Goal: Information Seeking & Learning: Learn about a topic

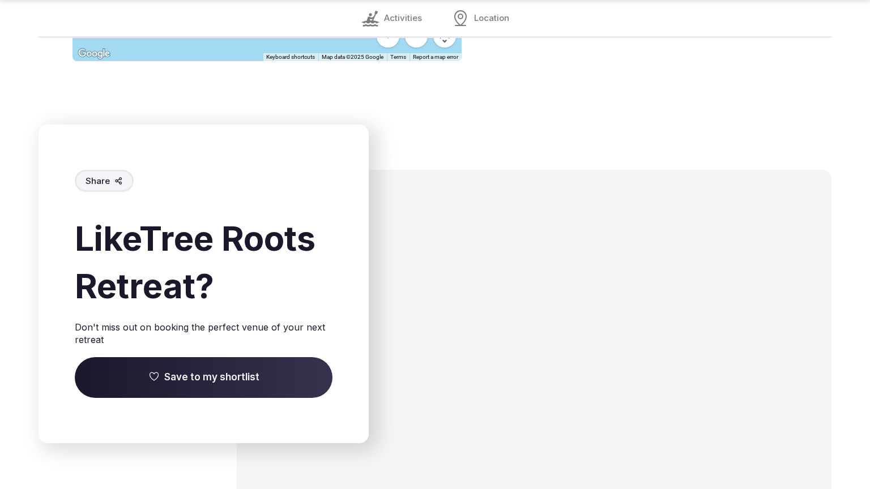
scroll to position [1752, 0]
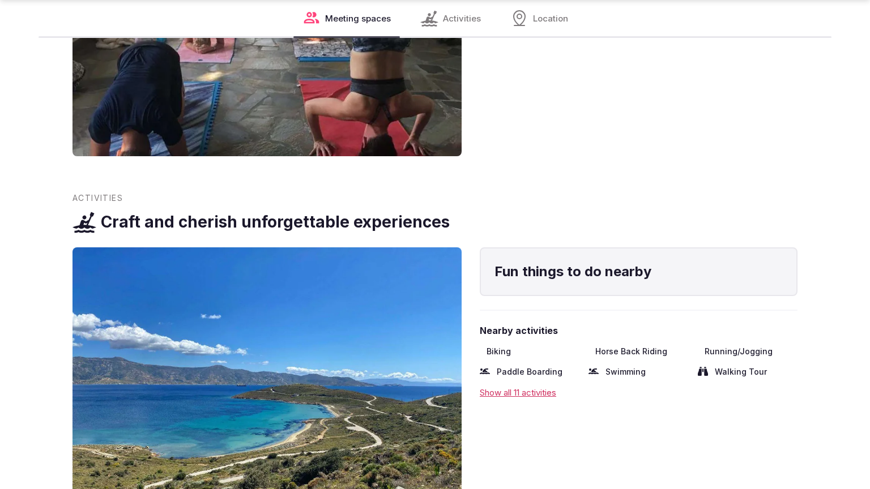
scroll to position [1790, 0]
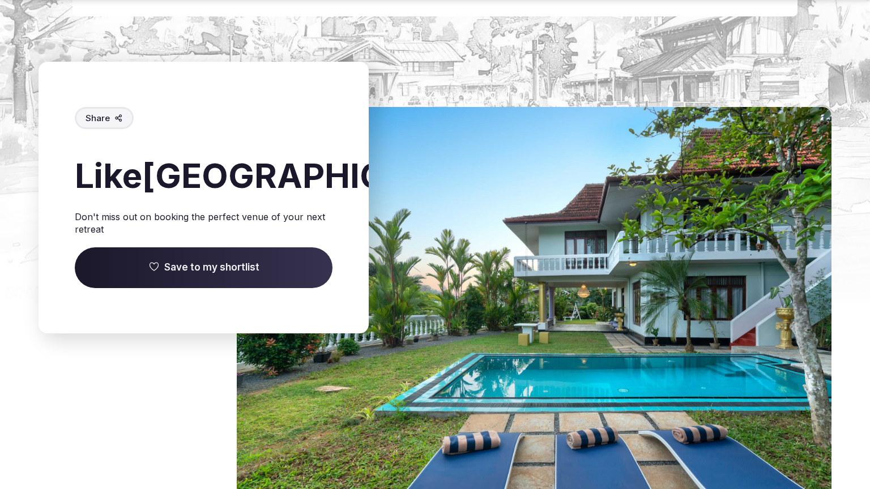
scroll to position [1763, 0]
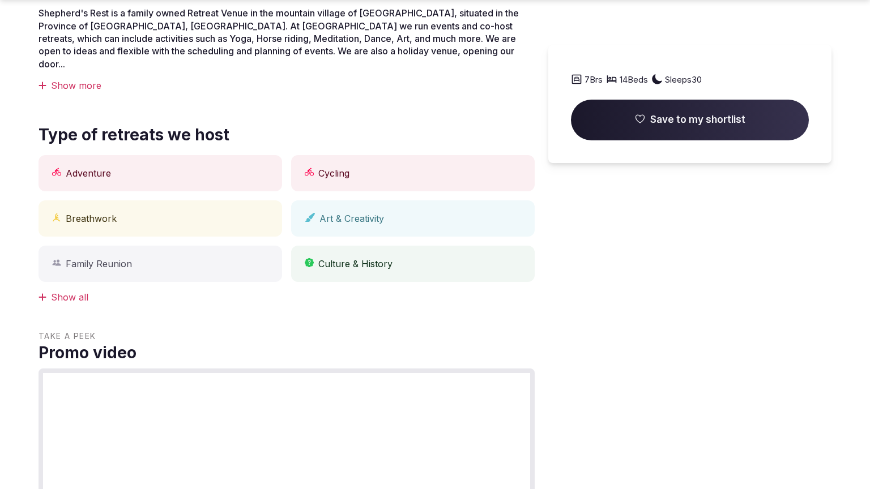
scroll to position [897, 0]
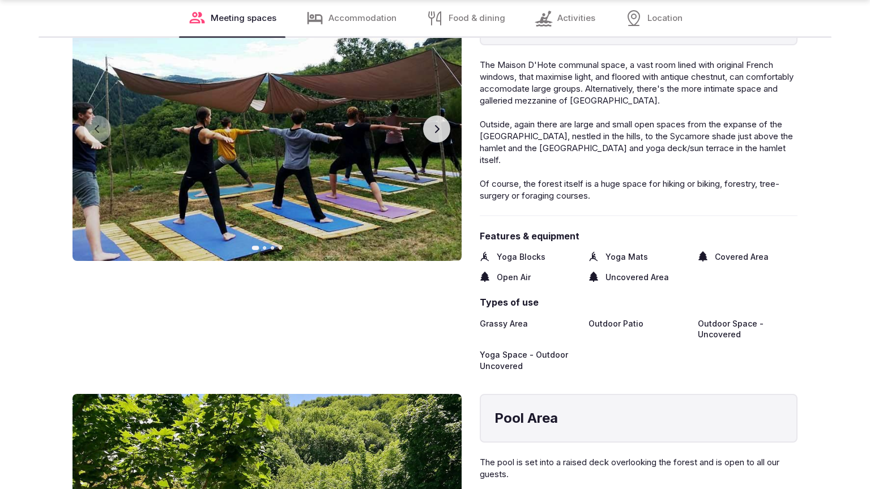
scroll to position [1790, 0]
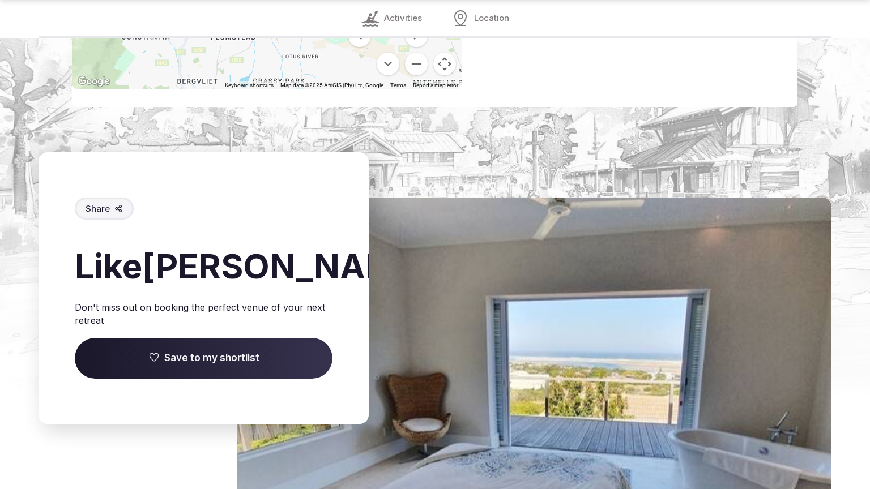
scroll to position [1749, 0]
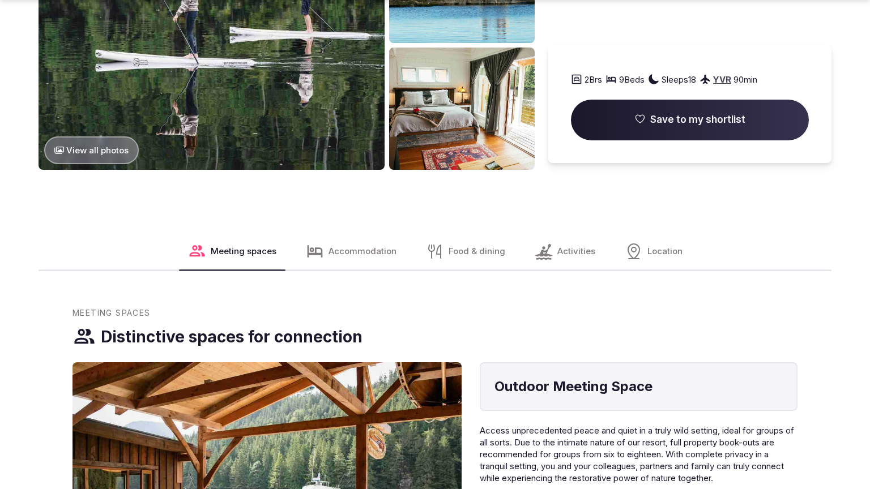
scroll to position [1828, 0]
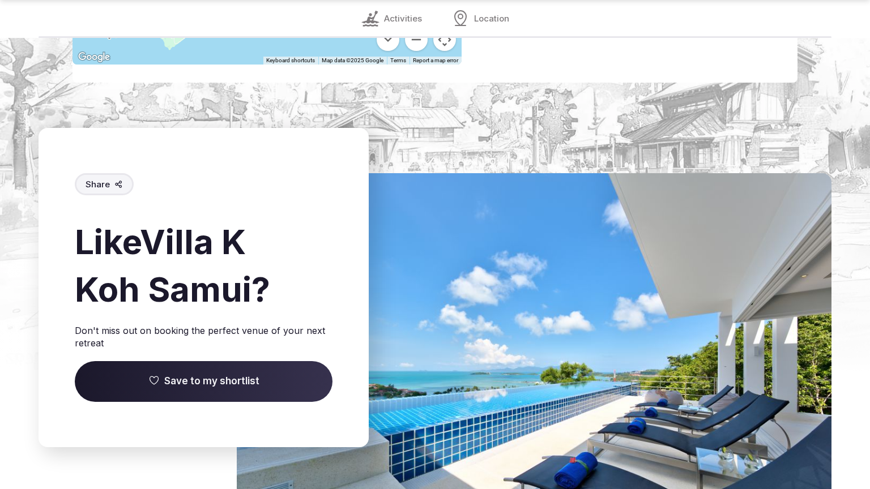
scroll to position [1756, 0]
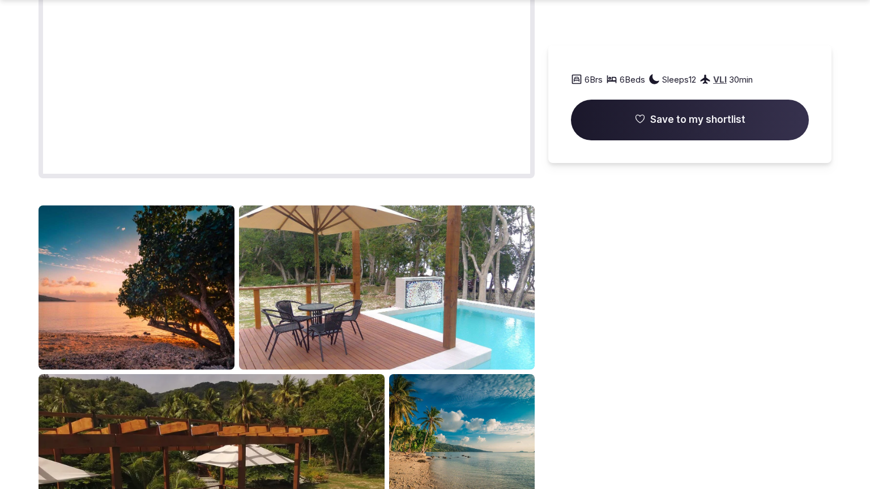
scroll to position [1362, 0]
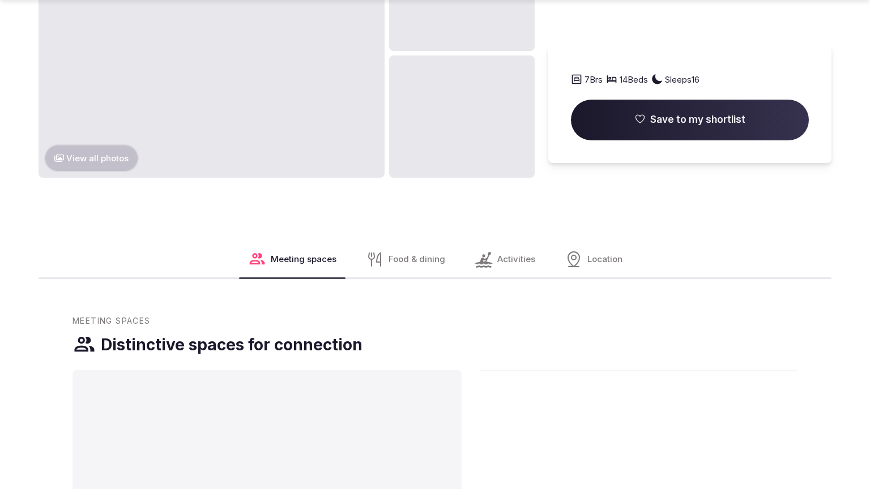
scroll to position [1828, 0]
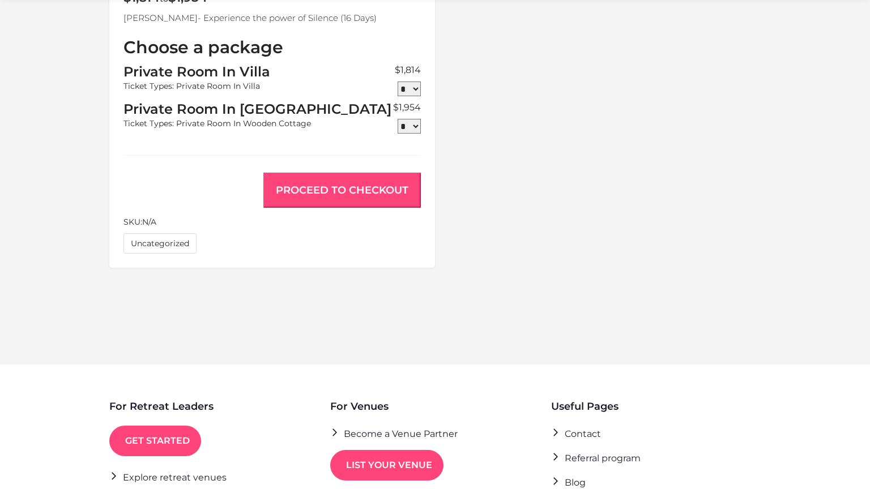
scroll to position [1023, 0]
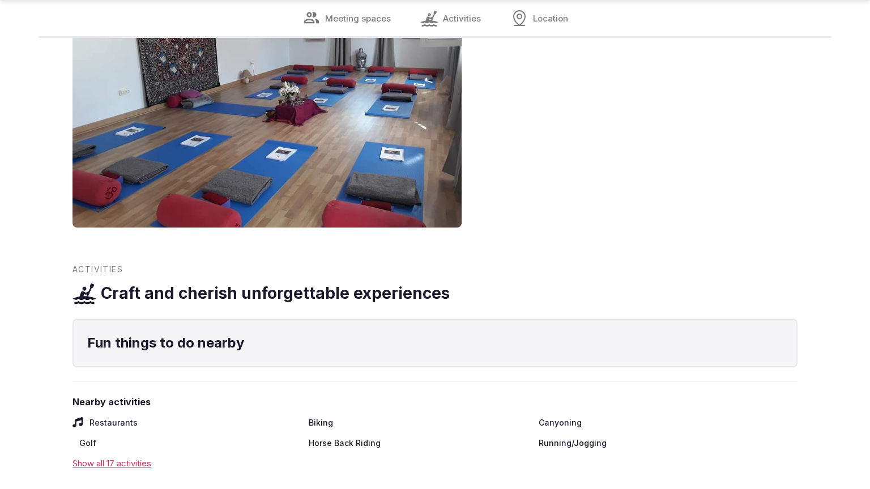
scroll to position [1790, 0]
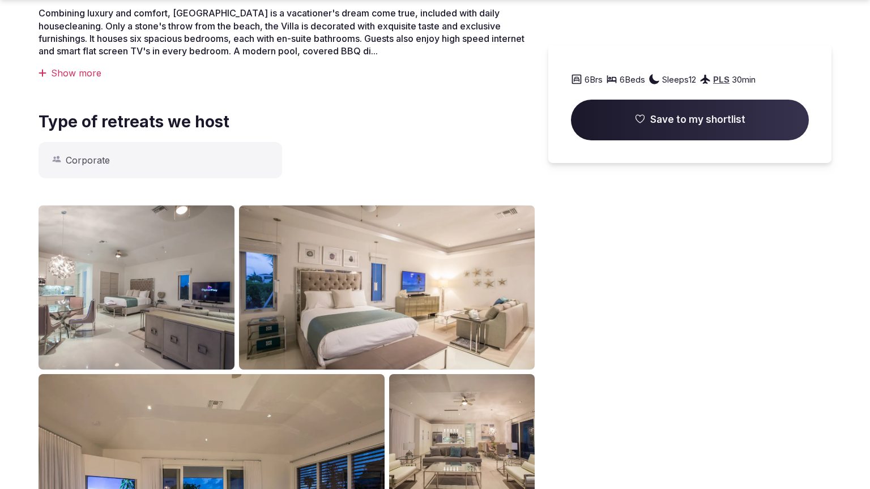
scroll to position [897, 0]
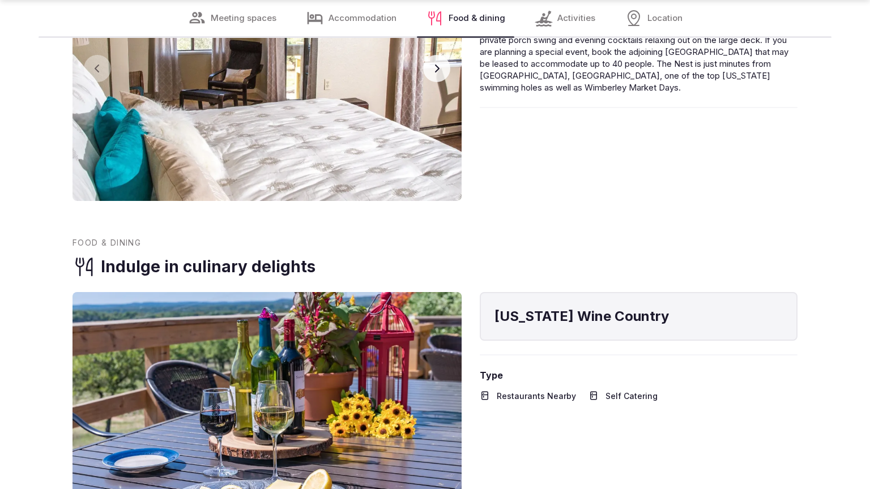
scroll to position [1752, 0]
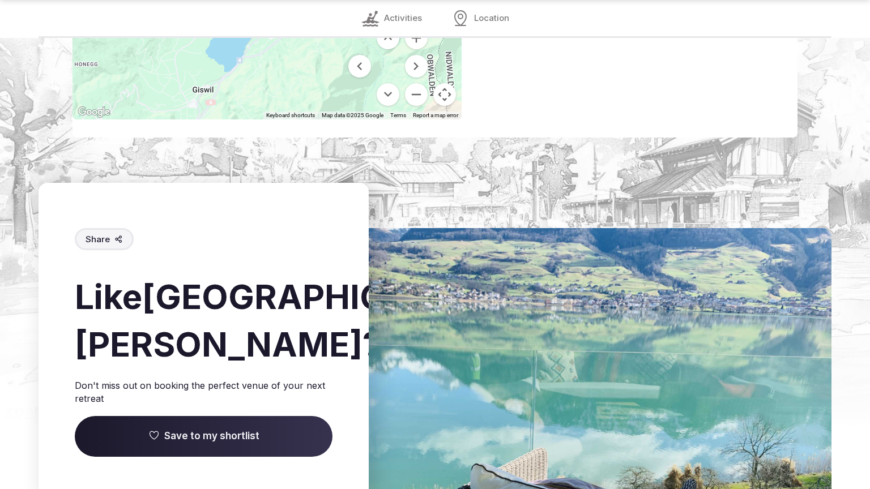
scroll to position [1752, 0]
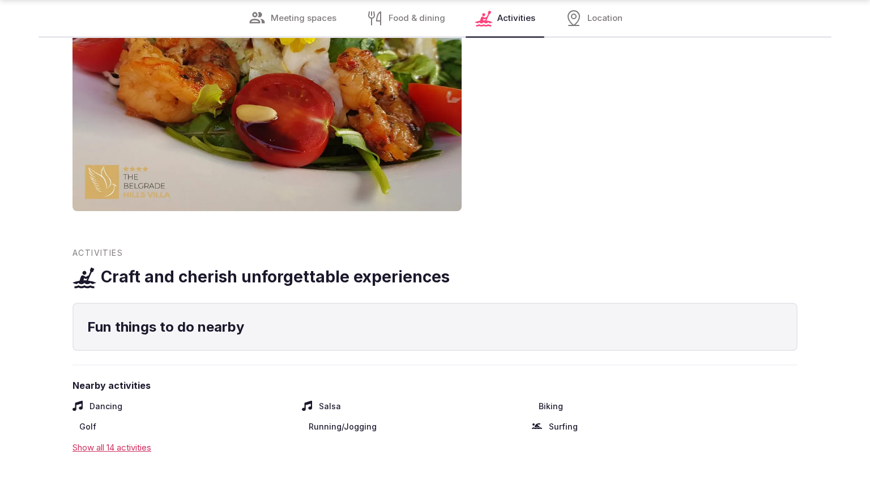
scroll to position [1752, 0]
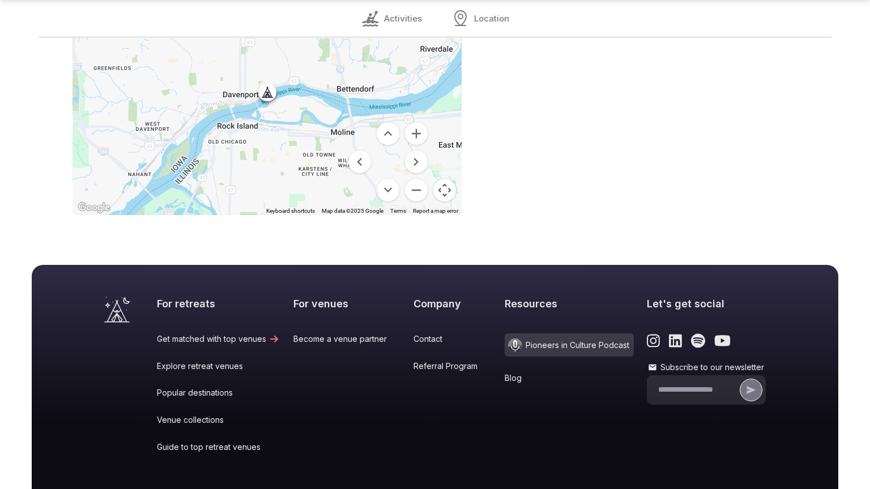
scroll to position [1007, 0]
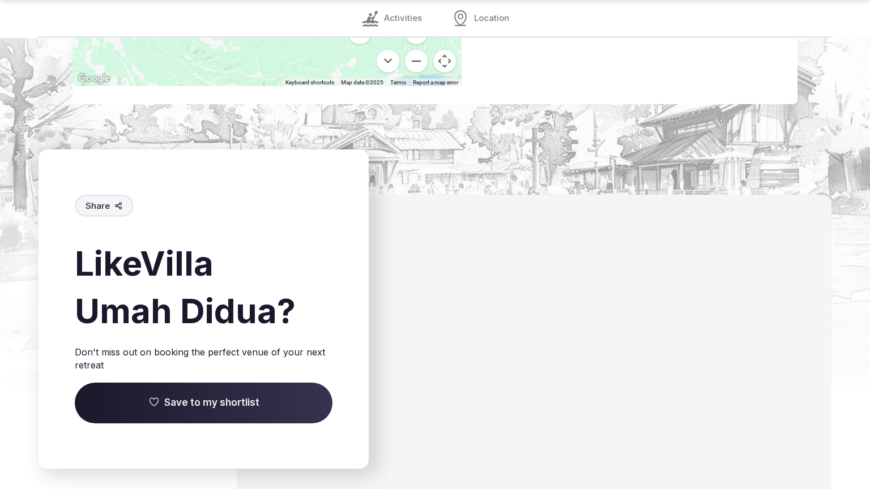
scroll to position [1752, 0]
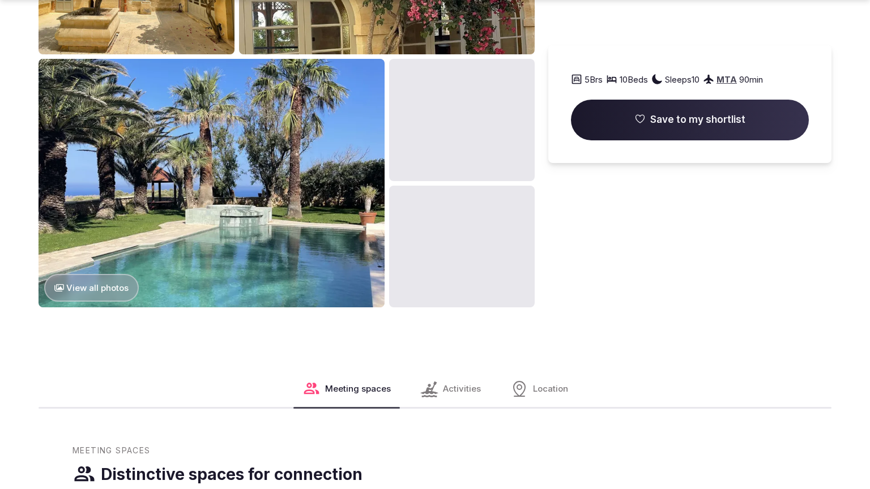
scroll to position [1790, 0]
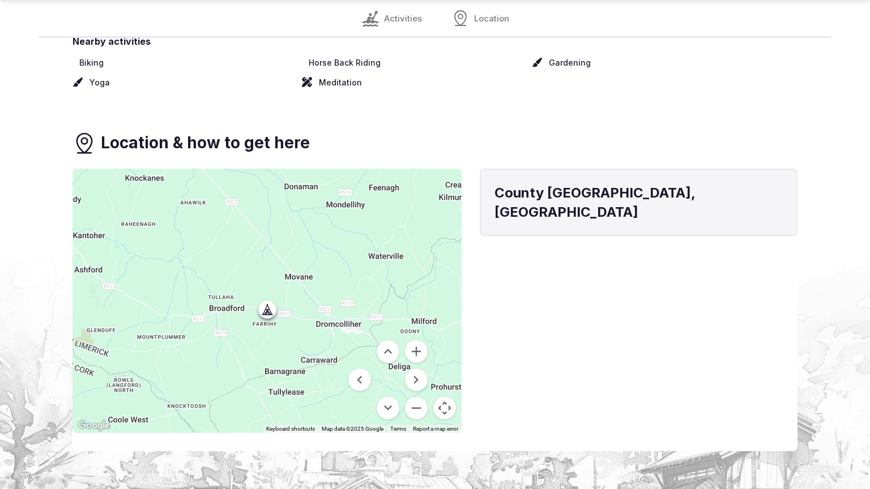
scroll to position [1324, 0]
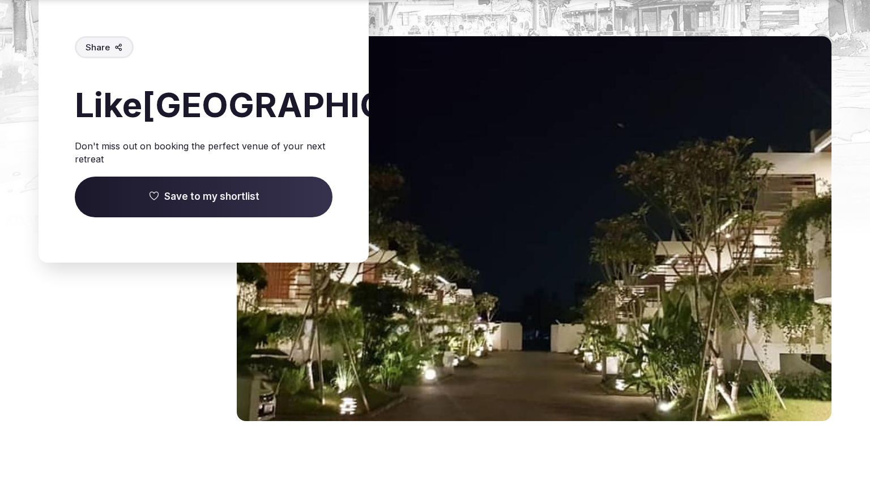
scroll to position [1681, 0]
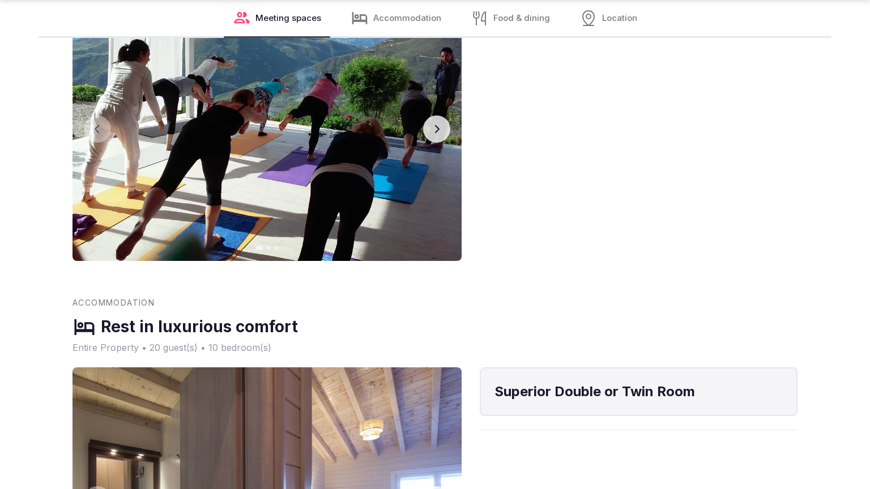
scroll to position [1790, 0]
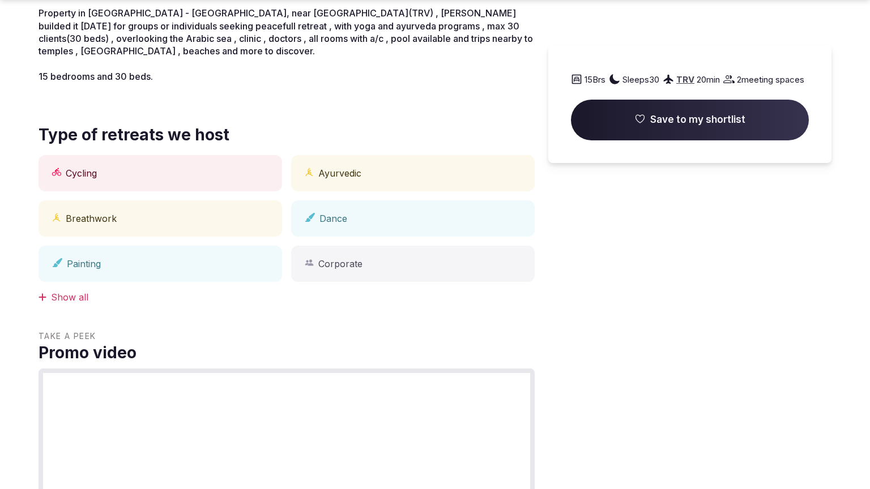
scroll to position [897, 0]
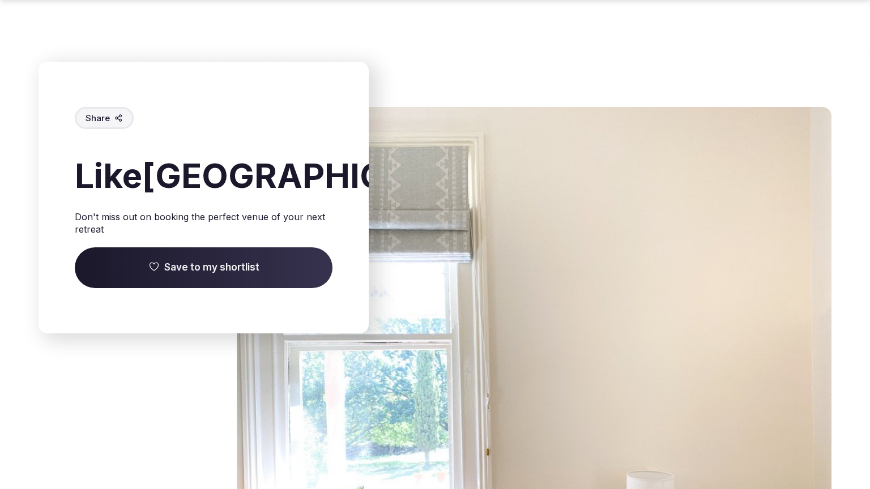
scroll to position [1790, 0]
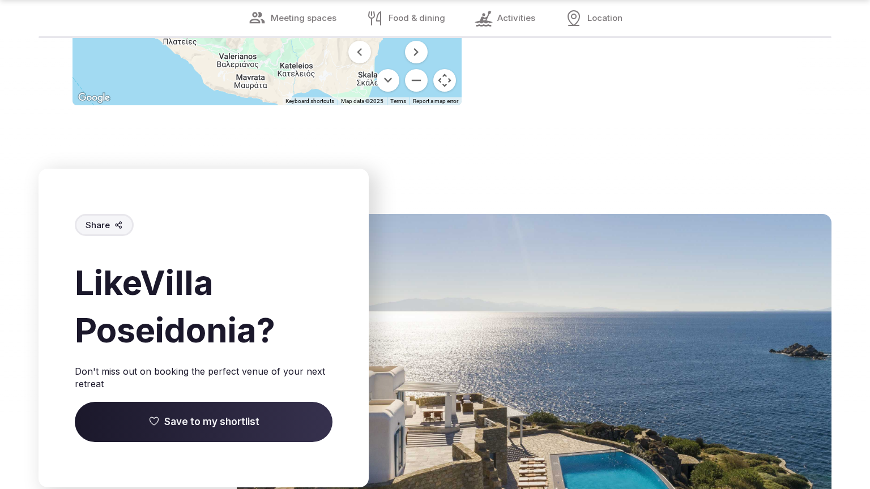
scroll to position [1740, 0]
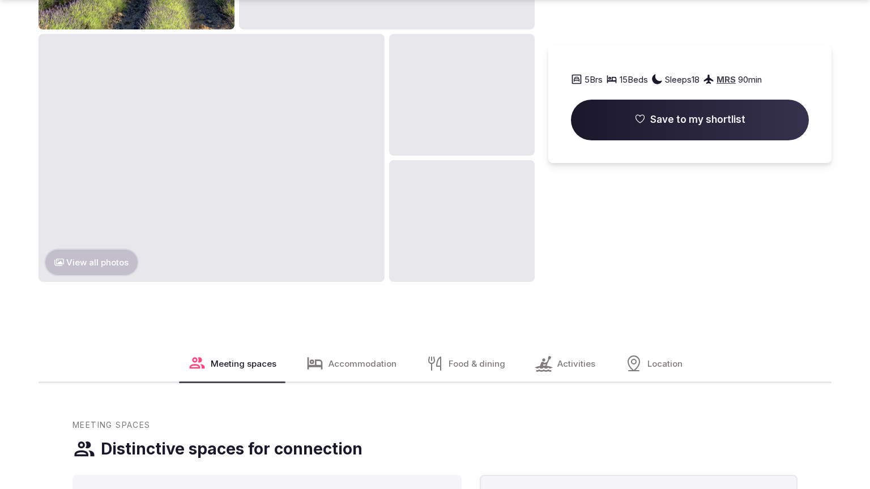
scroll to position [1362, 0]
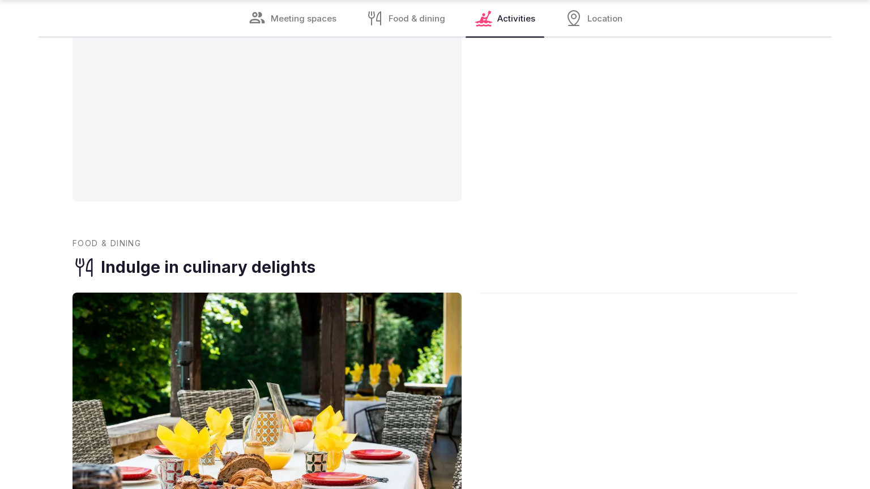
scroll to position [1790, 0]
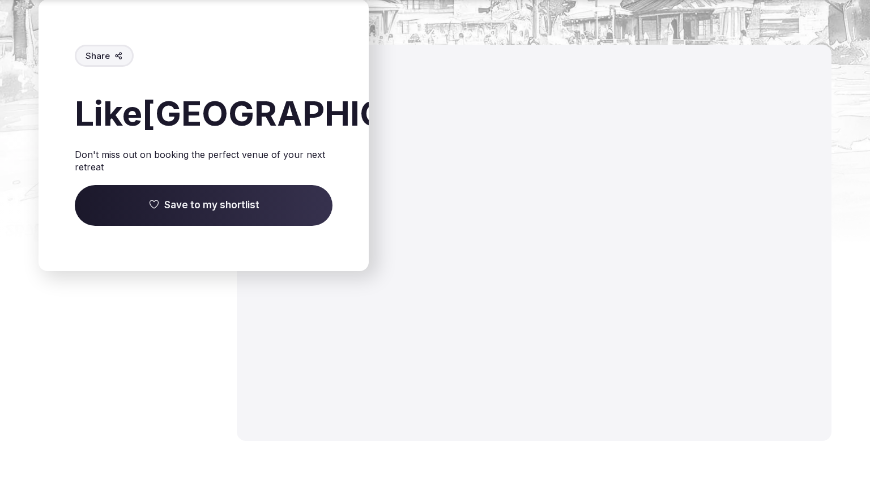
scroll to position [1700, 0]
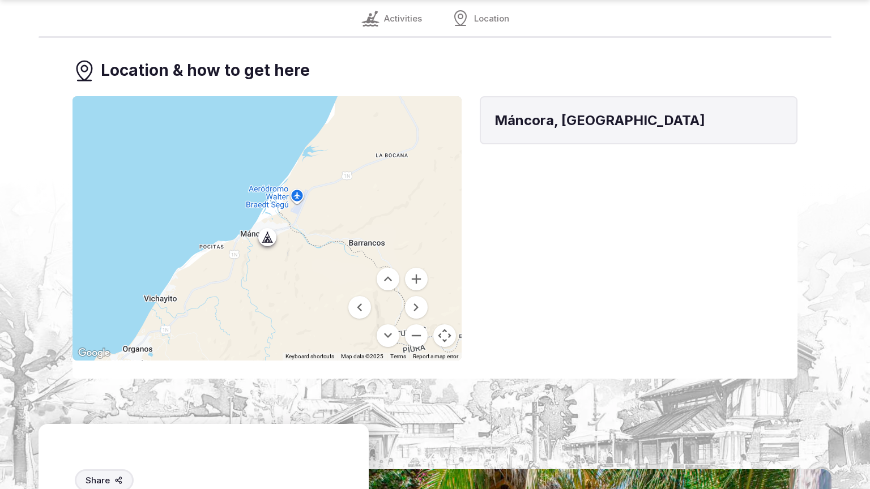
scroll to position [1324, 0]
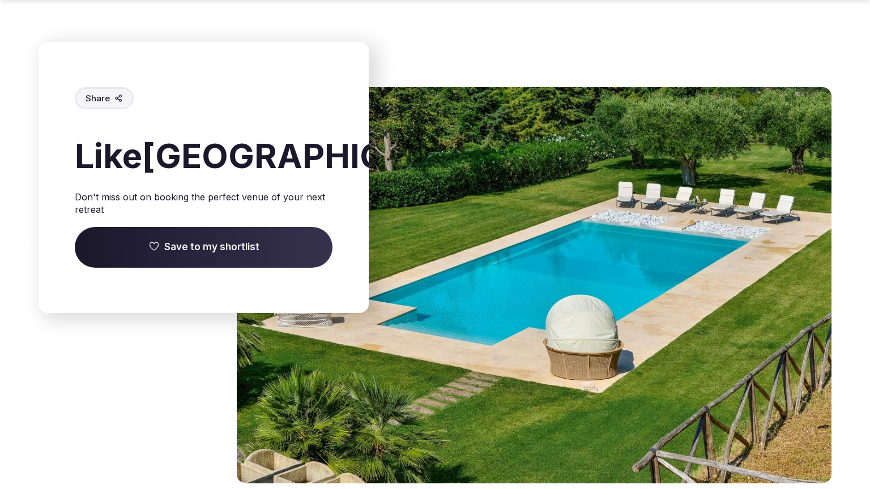
scroll to position [1743, 0]
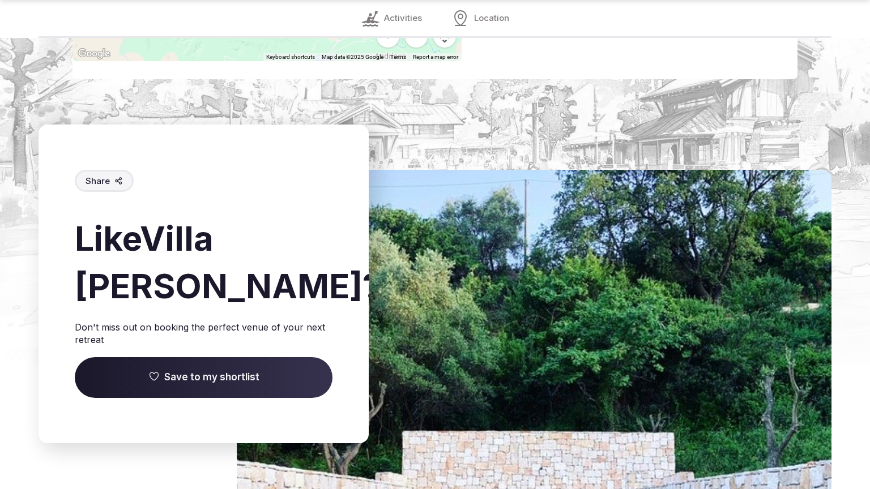
scroll to position [1752, 0]
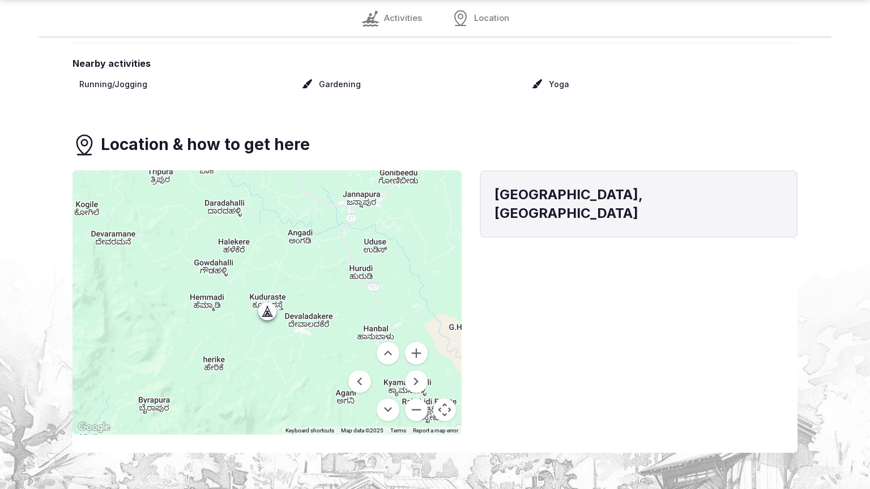
scroll to position [1324, 0]
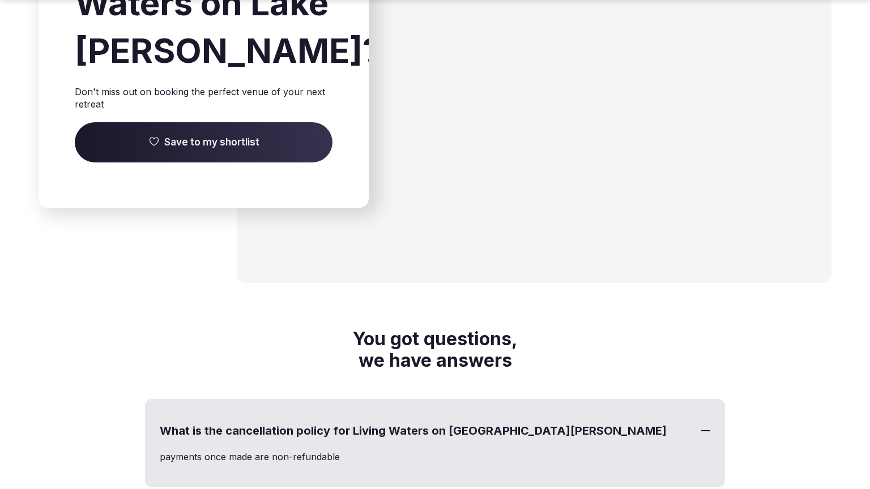
scroll to position [1811, 0]
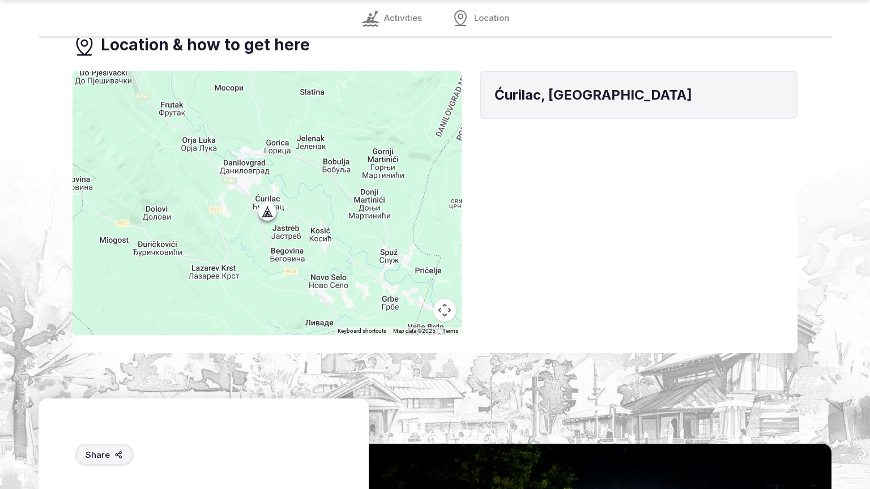
scroll to position [1324, 0]
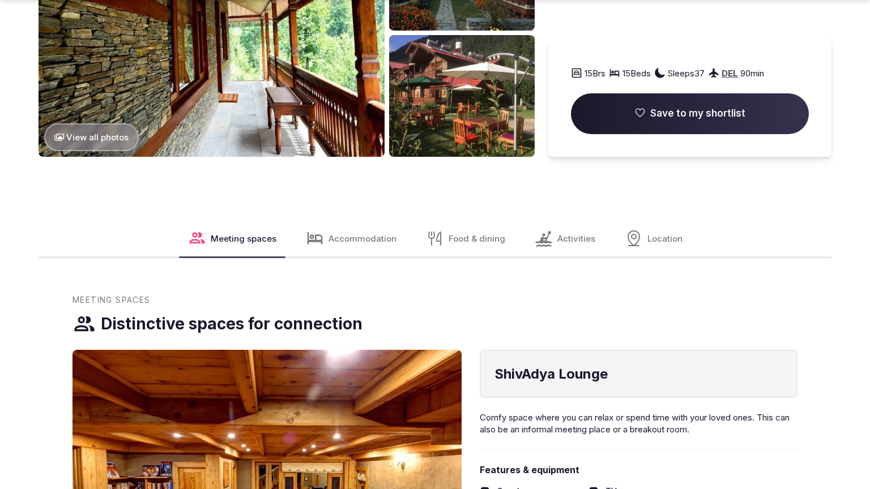
scroll to position [1828, 0]
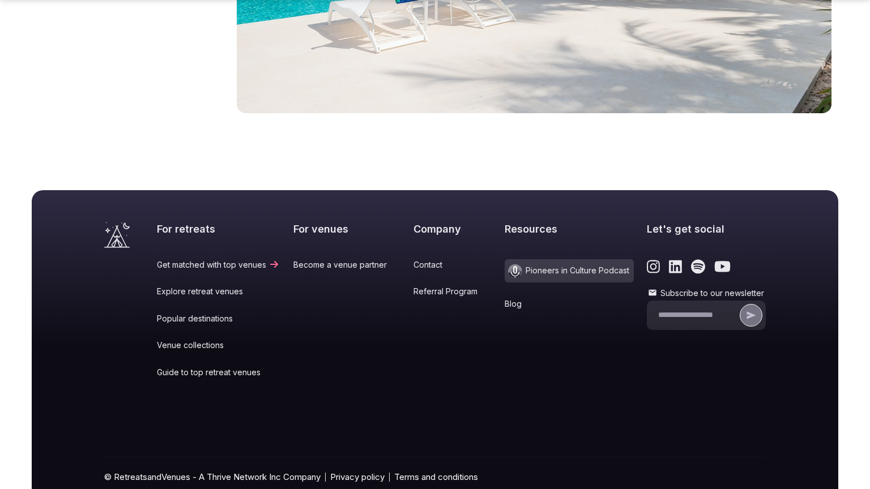
scroll to position [1411, 0]
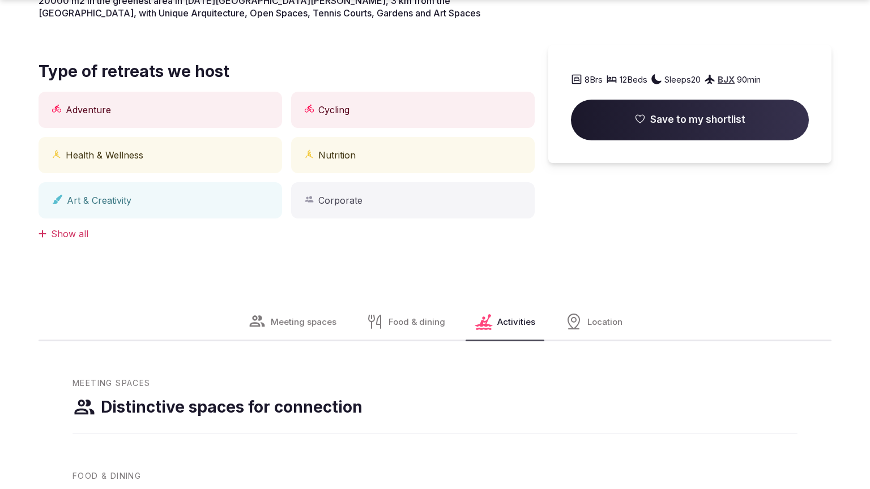
scroll to position [1324, 0]
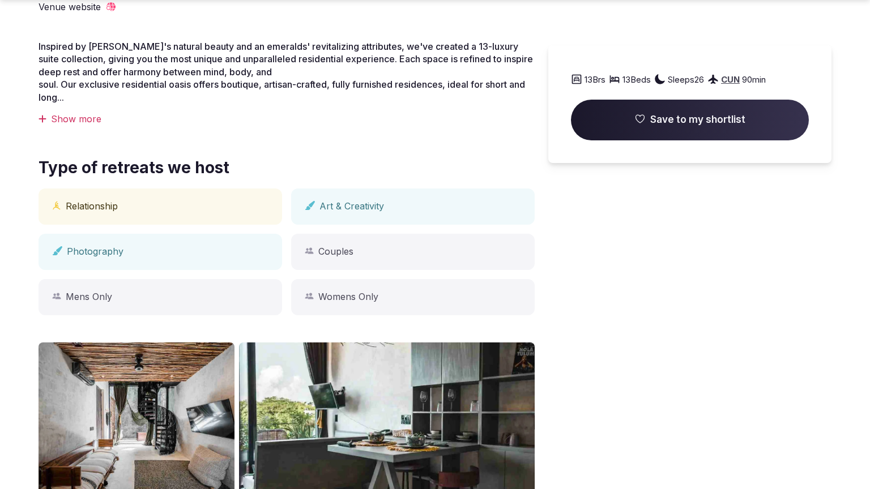
scroll to position [897, 0]
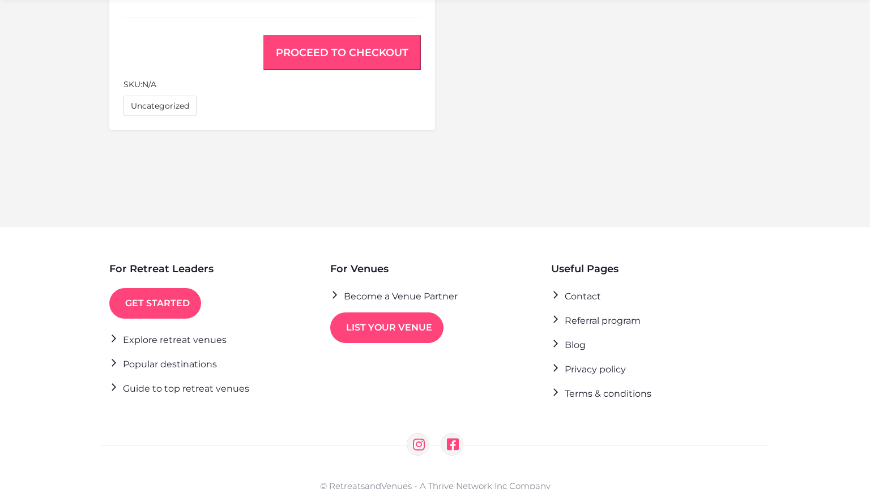
scroll to position [885, 0]
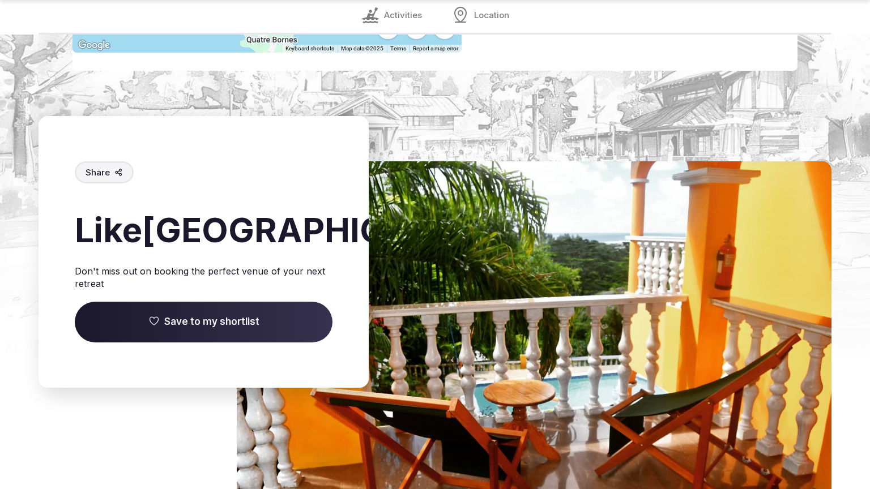
scroll to position [1755, 0]
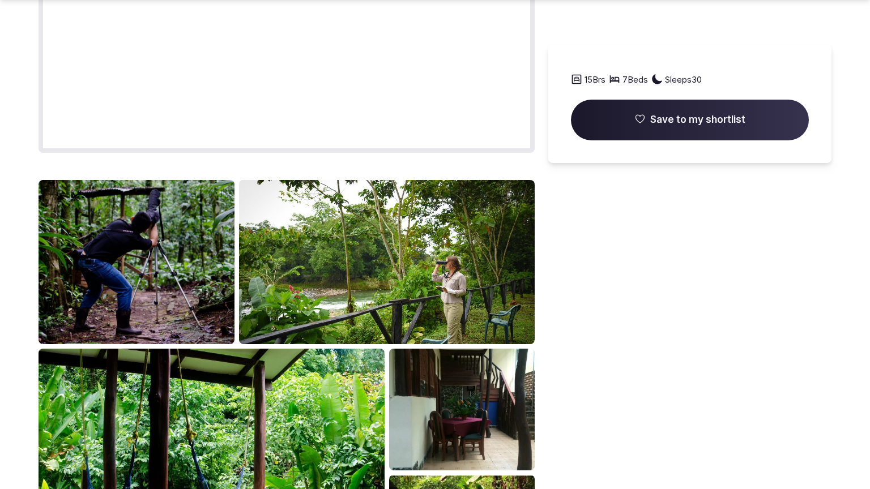
scroll to position [1828, 0]
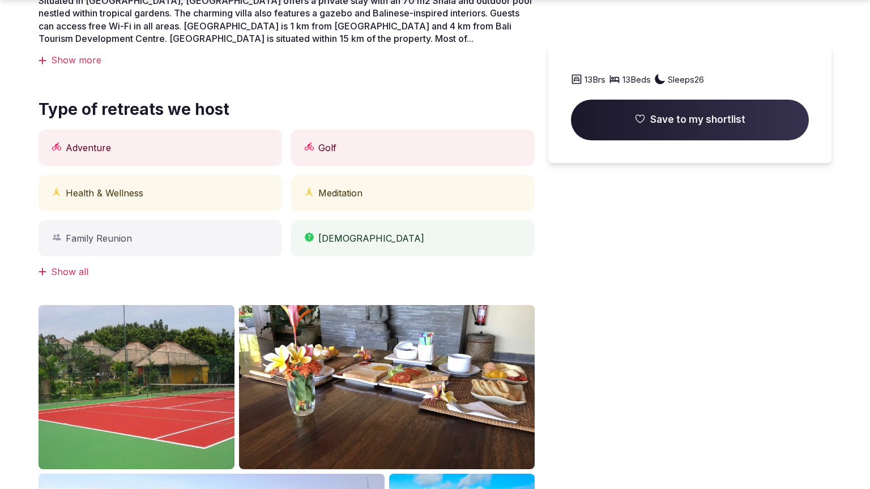
scroll to position [897, 0]
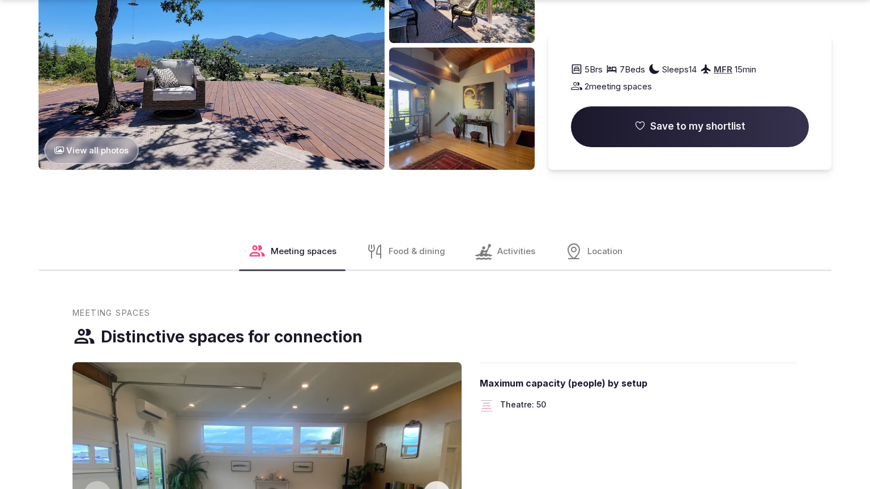
scroll to position [1828, 0]
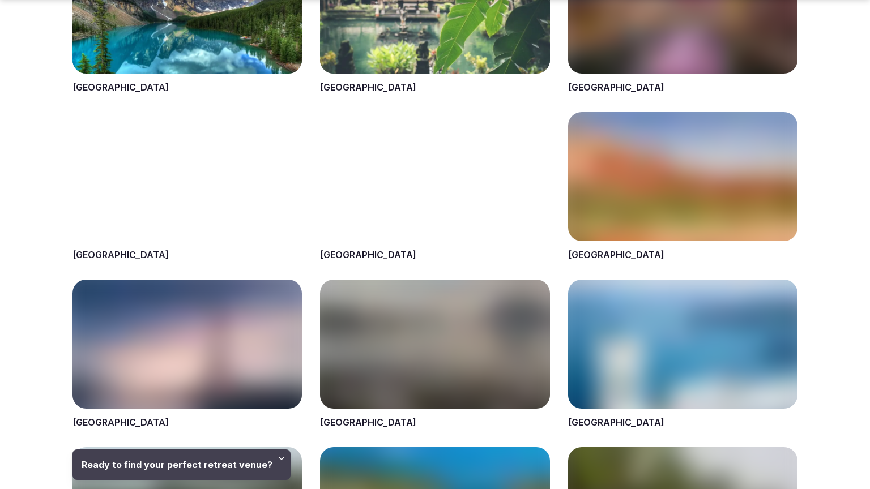
scroll to position [1362, 0]
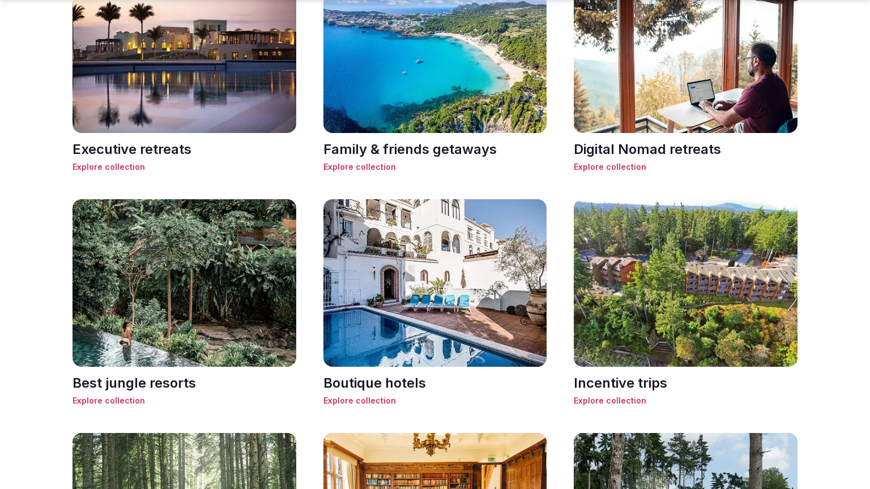
scroll to position [1355, 0]
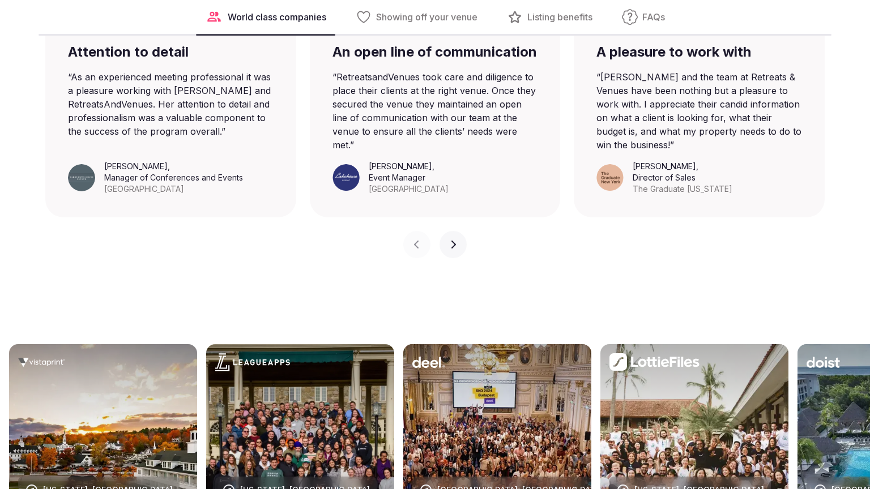
scroll to position [1757, 0]
